Goal: Task Accomplishment & Management: Complete application form

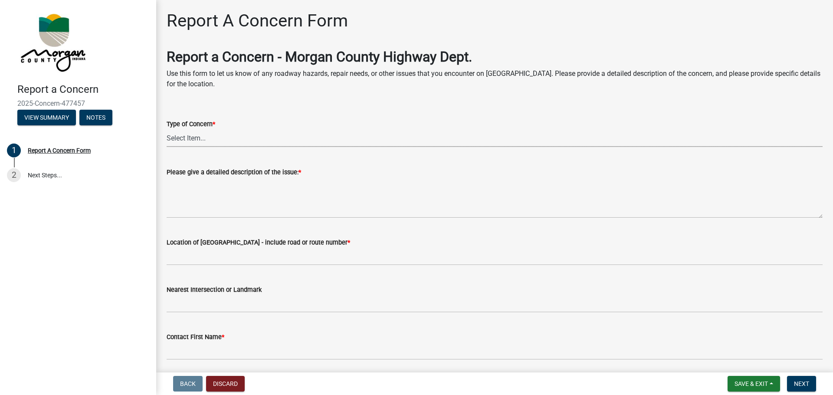
click at [225, 137] on select "Select Item... Pot Hole Patching Ditch Tree Sign Mowing Culvert Other" at bounding box center [495, 138] width 656 height 18
click at [167, 129] on select "Select Item... Pot Hole Patching Ditch Tree Sign Mowing Culvert Other" at bounding box center [495, 138] width 656 height 18
select select "05549d27-706b-4fc5-87d5-786b3b3055f9"
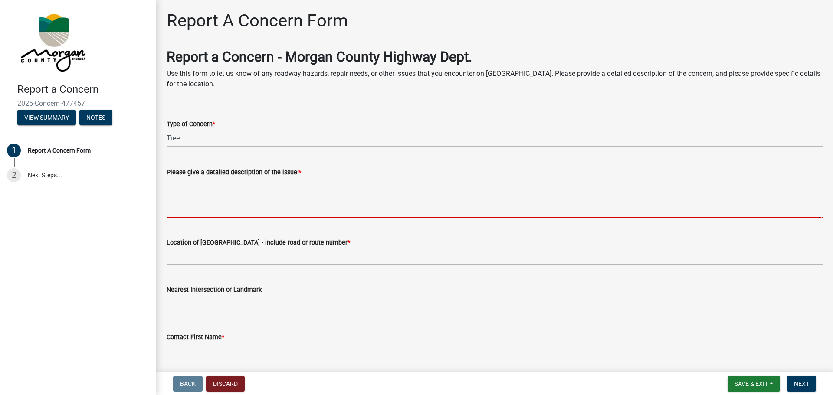
click at [234, 189] on textarea "Please give a detailed description of the issue: *" at bounding box center [495, 197] width 656 height 41
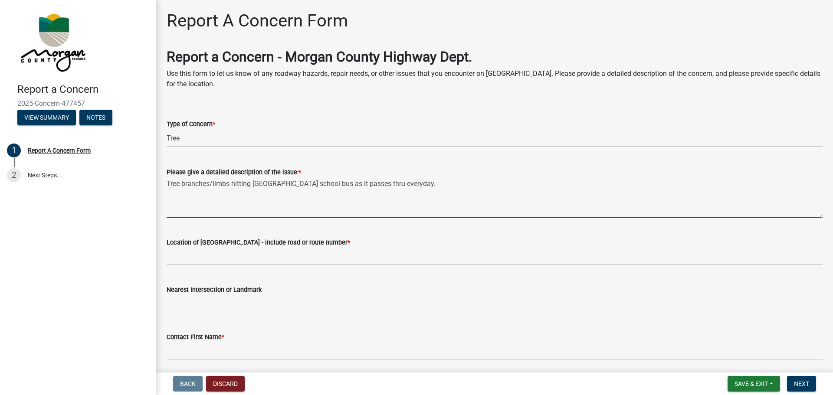
type textarea "Tree branches/limbs hitting [GEOGRAPHIC_DATA] school bus as it passes thru ever…"
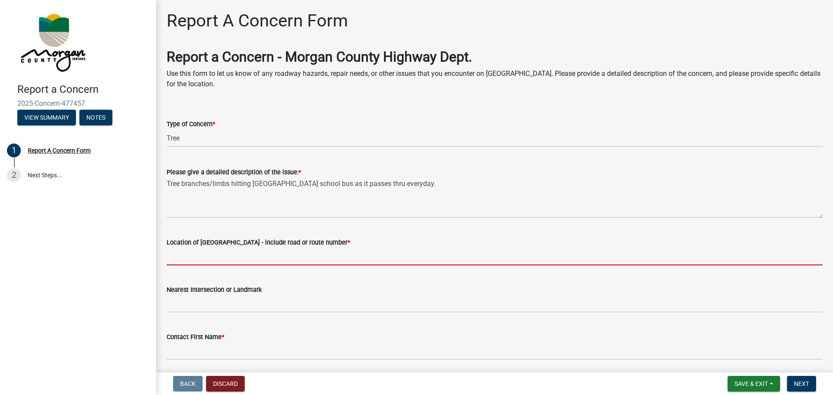
click at [323, 248] on input "Location of [GEOGRAPHIC_DATA] - include road or route number *" at bounding box center [495, 257] width 656 height 18
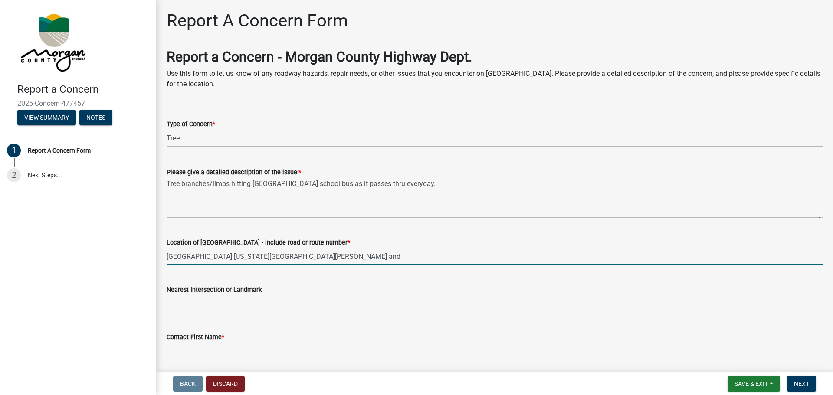
drag, startPoint x: 229, startPoint y: 256, endPoint x: 234, endPoint y: 256, distance: 4.8
click at [229, 256] on input "[GEOGRAPHIC_DATA] [US_STATE][GEOGRAPHIC_DATA][PERSON_NAME] and" at bounding box center [495, 257] width 656 height 18
click at [292, 258] on input "[GEOGRAPHIC_DATA] [US_STATE] [GEOGRAPHIC_DATA][PERSON_NAME] and" at bounding box center [495, 257] width 656 height 18
paste input "39.59519370190344, -86.35010587904851"
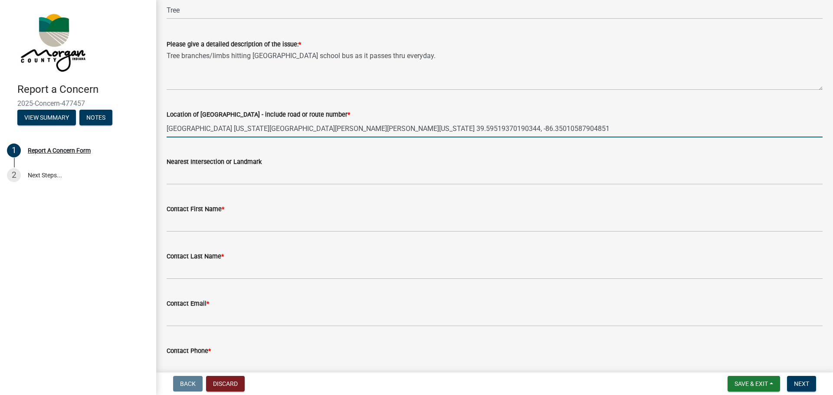
scroll to position [130, 0]
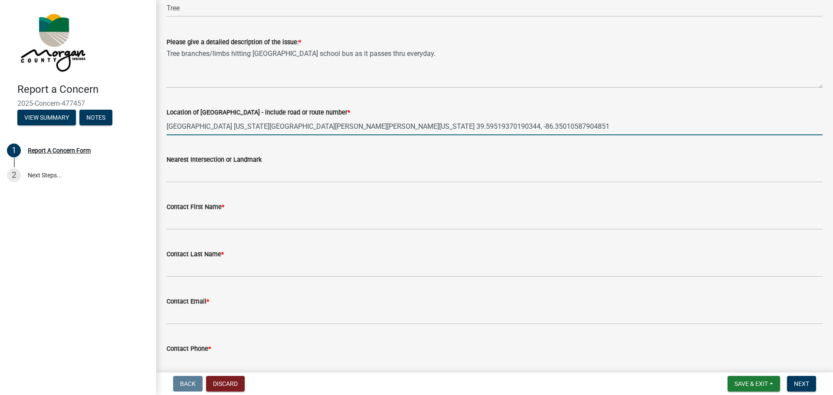
type input "[GEOGRAPHIC_DATA] [US_STATE][GEOGRAPHIC_DATA][PERSON_NAME][PERSON_NAME][US_STAT…"
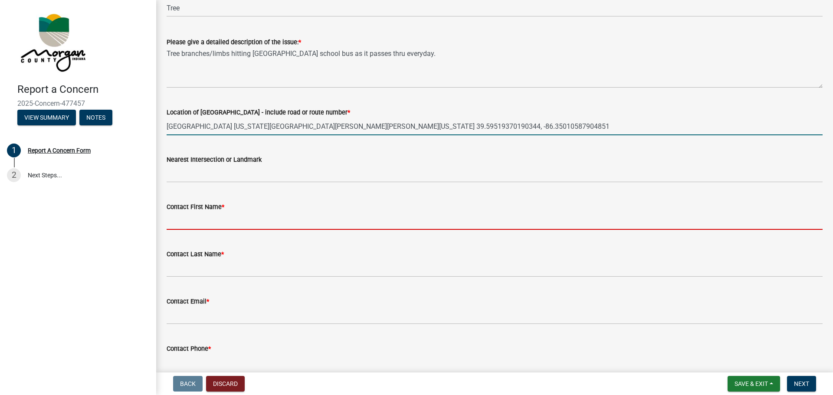
drag, startPoint x: 267, startPoint y: 217, endPoint x: 356, endPoint y: 235, distance: 90.7
click at [267, 217] on input "Contact First Name *" at bounding box center [495, 221] width 656 height 18
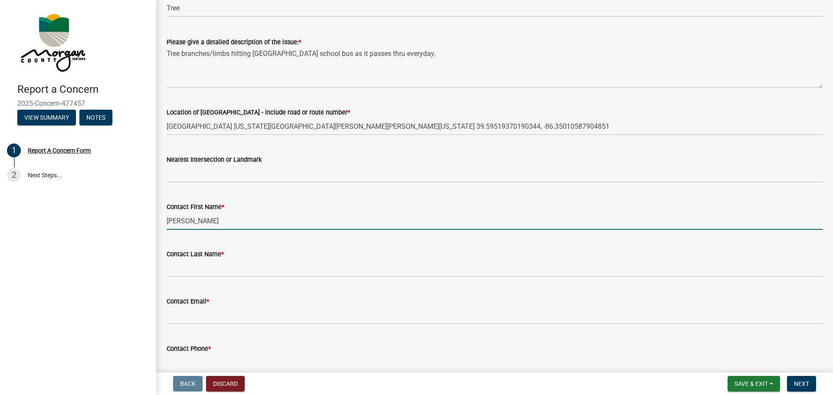
type input "[PERSON_NAME]"
click at [357, 258] on div "Contact Last Name *" at bounding box center [495, 254] width 656 height 10
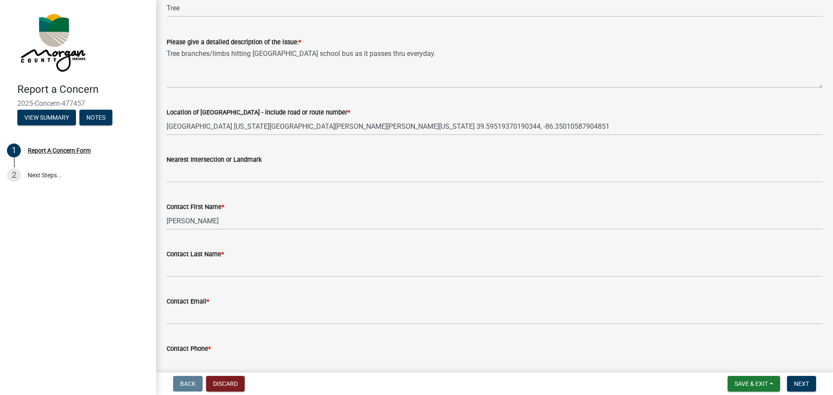
click at [394, 258] on div "Contact Last Name *" at bounding box center [495, 254] width 656 height 10
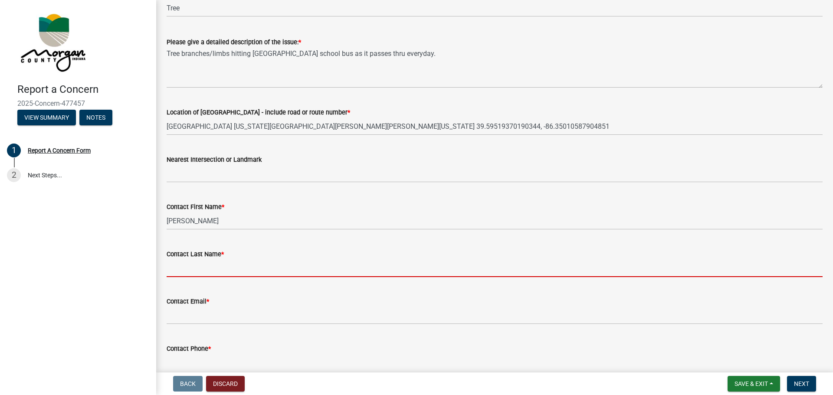
drag, startPoint x: 215, startPoint y: 270, endPoint x: 296, endPoint y: 289, distance: 82.9
click at [215, 270] on input "Contact Last Name *" at bounding box center [495, 268] width 656 height 18
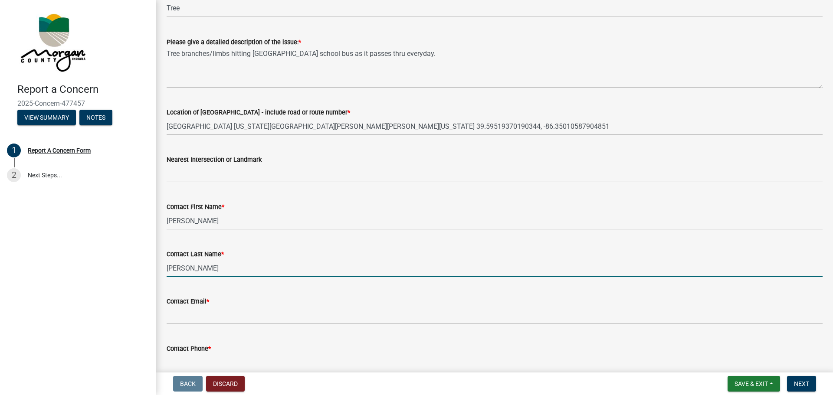
type input "[PERSON_NAME]"
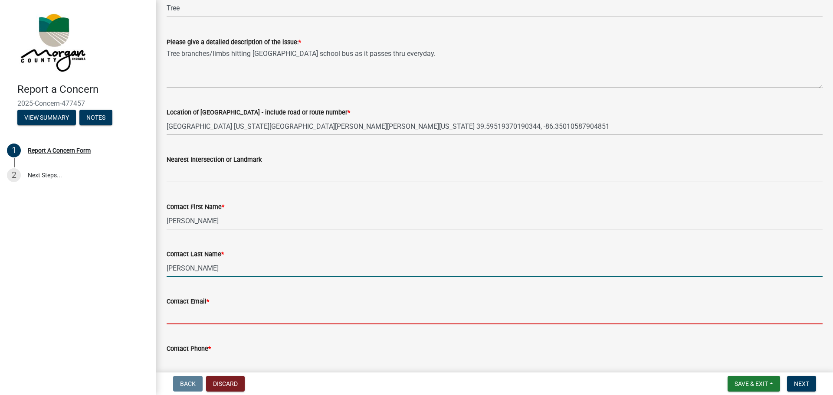
click at [221, 310] on input "Contact Email *" at bounding box center [495, 316] width 656 height 18
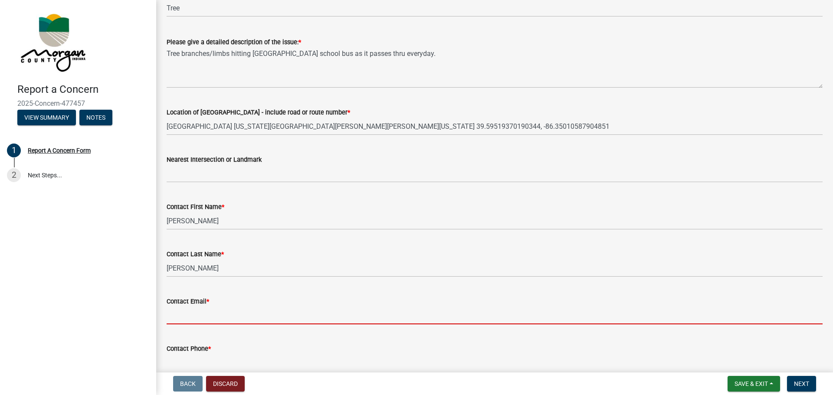
type input "[PERSON_NAME][EMAIL_ADDRESS][PERSON_NAME][DOMAIN_NAME]"
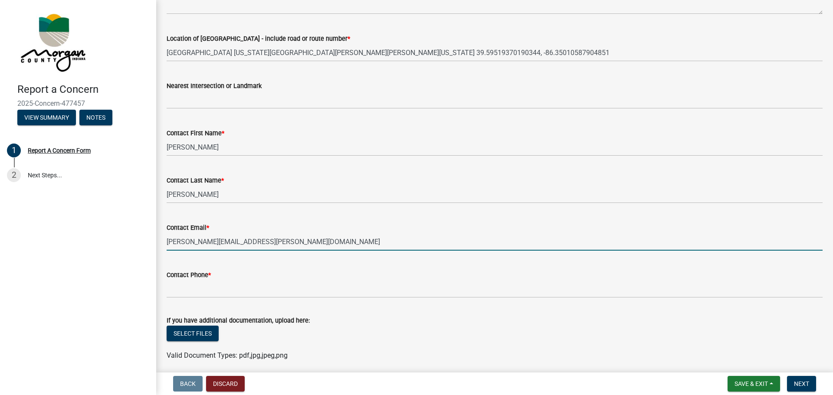
scroll to position [217, 0]
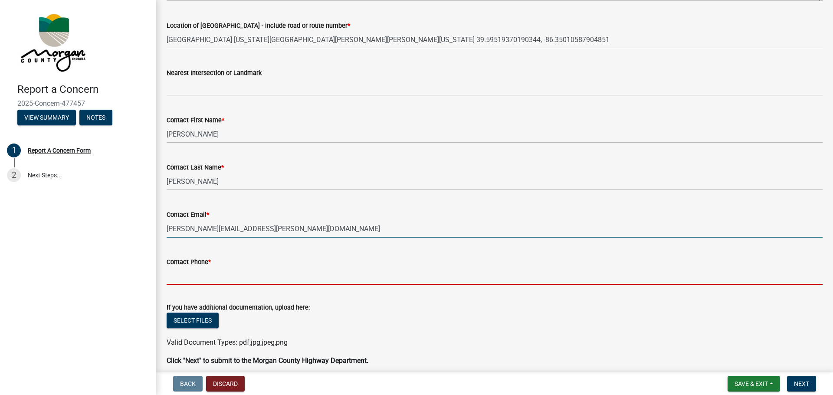
click at [224, 279] on input "Contact Phone *" at bounding box center [495, 276] width 656 height 18
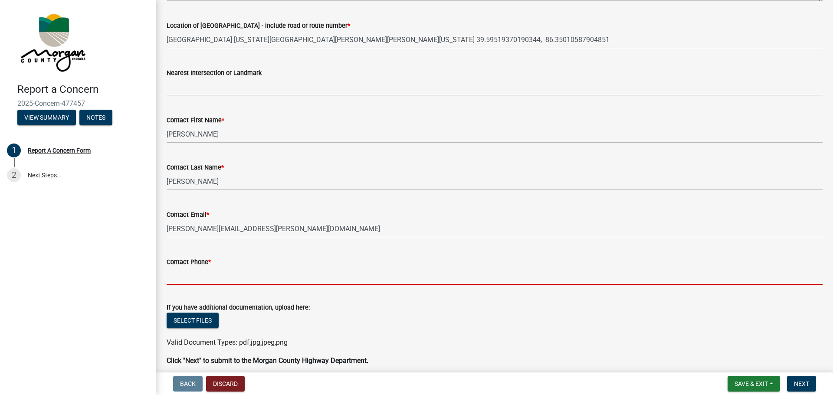
type input "[PHONE_NUMBER]"
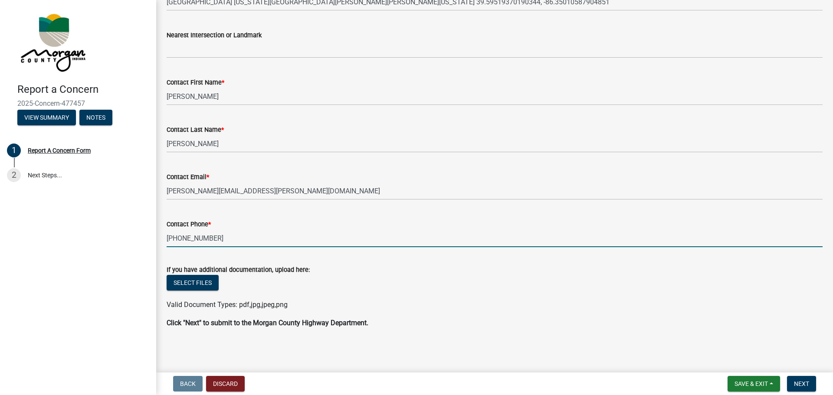
scroll to position [168, 0]
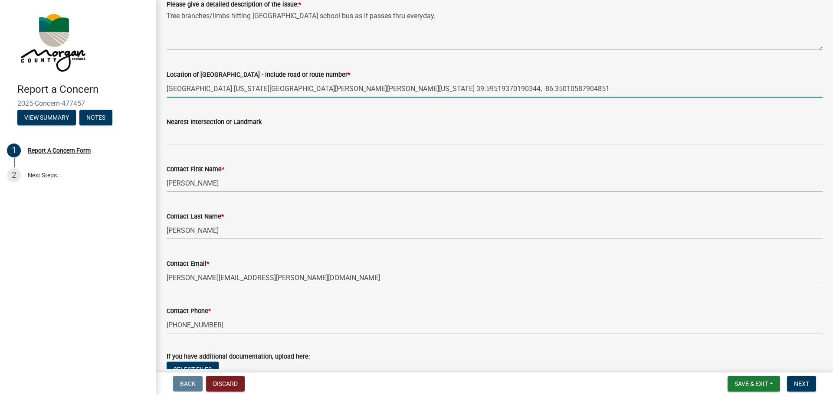
drag, startPoint x: 335, startPoint y: 89, endPoint x: 402, endPoint y: 93, distance: 66.5
click at [402, 93] on input "[GEOGRAPHIC_DATA] [US_STATE][GEOGRAPHIC_DATA][PERSON_NAME][PERSON_NAME][US_STAT…" at bounding box center [495, 89] width 656 height 18
type input "[GEOGRAPHIC_DATA][US_STATE][PERSON_NAME][PERSON_NAME] 39.59519370190344, -86.35…"
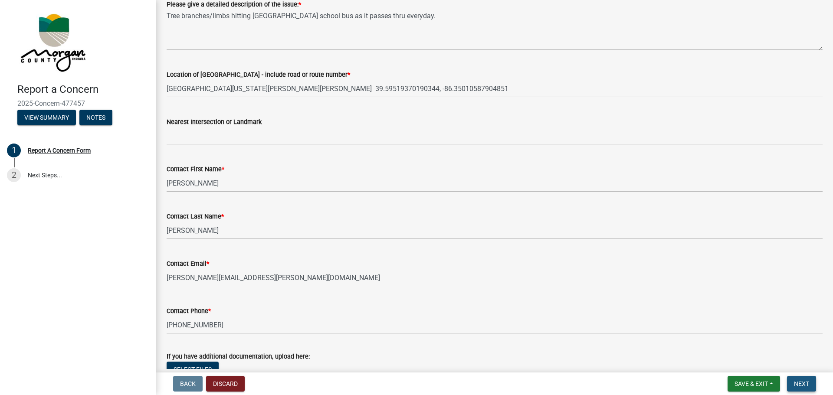
click at [810, 381] on button "Next" at bounding box center [801, 384] width 29 height 16
